Goal: Obtain resource: Obtain resource

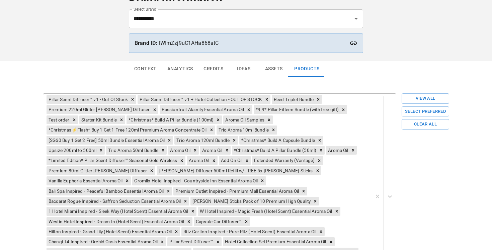
scroll to position [59, 0]
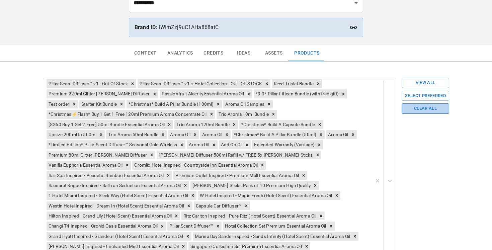
click at [409, 110] on button "Clear All" at bounding box center [426, 109] width 48 height 10
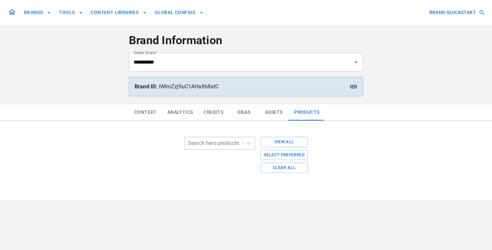
click at [220, 147] on div at bounding box center [213, 143] width 51 height 9
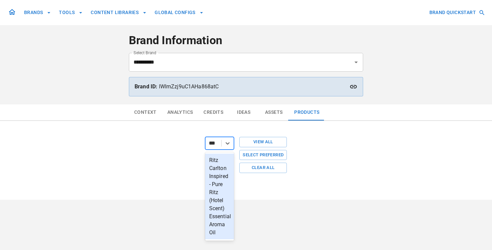
type input "****"
click at [222, 185] on div "Ritz Carlton Inspired - Pure Ritz (Hotel Scent) Essential Aroma Oil" at bounding box center [220, 193] width 32 height 78
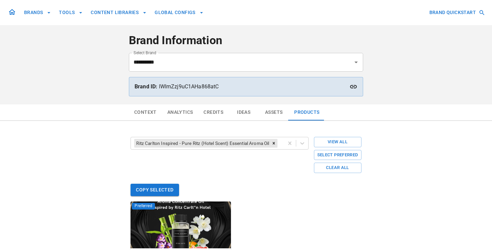
scroll to position [91, 0]
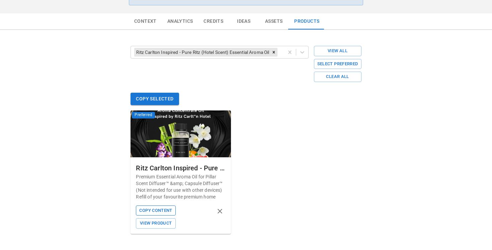
click at [162, 212] on button "Copy Content" at bounding box center [156, 211] width 40 height 10
click at [275, 52] on icon "Remove Ritz Carlton Inspired - Pure Ritz (Hotel Scent) Essential Aroma Oil" at bounding box center [274, 52] width 5 height 5
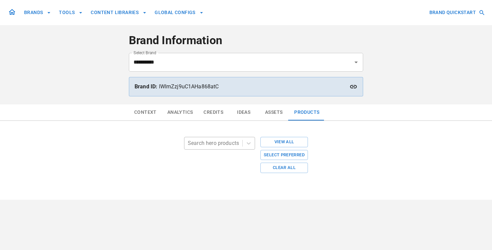
click at [219, 143] on div at bounding box center [213, 143] width 51 height 9
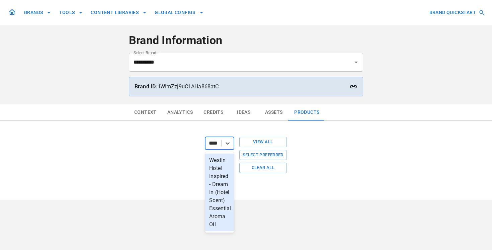
type input "*****"
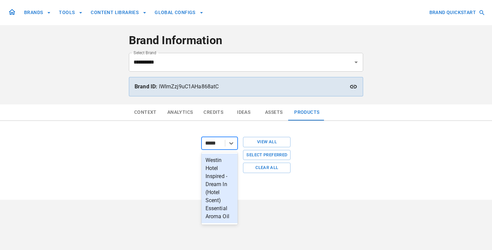
click at [212, 176] on div "Westin Hotel Inspired - Dream In (Hotel Scent) Essential Aroma Oil" at bounding box center [220, 189] width 37 height 70
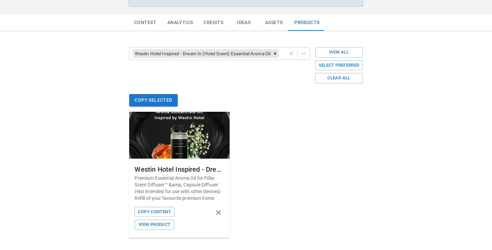
scroll to position [94, 0]
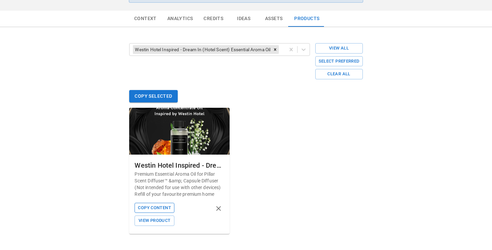
click at [167, 207] on button "Copy Content" at bounding box center [155, 208] width 40 height 10
